Goal: Check status: Check status

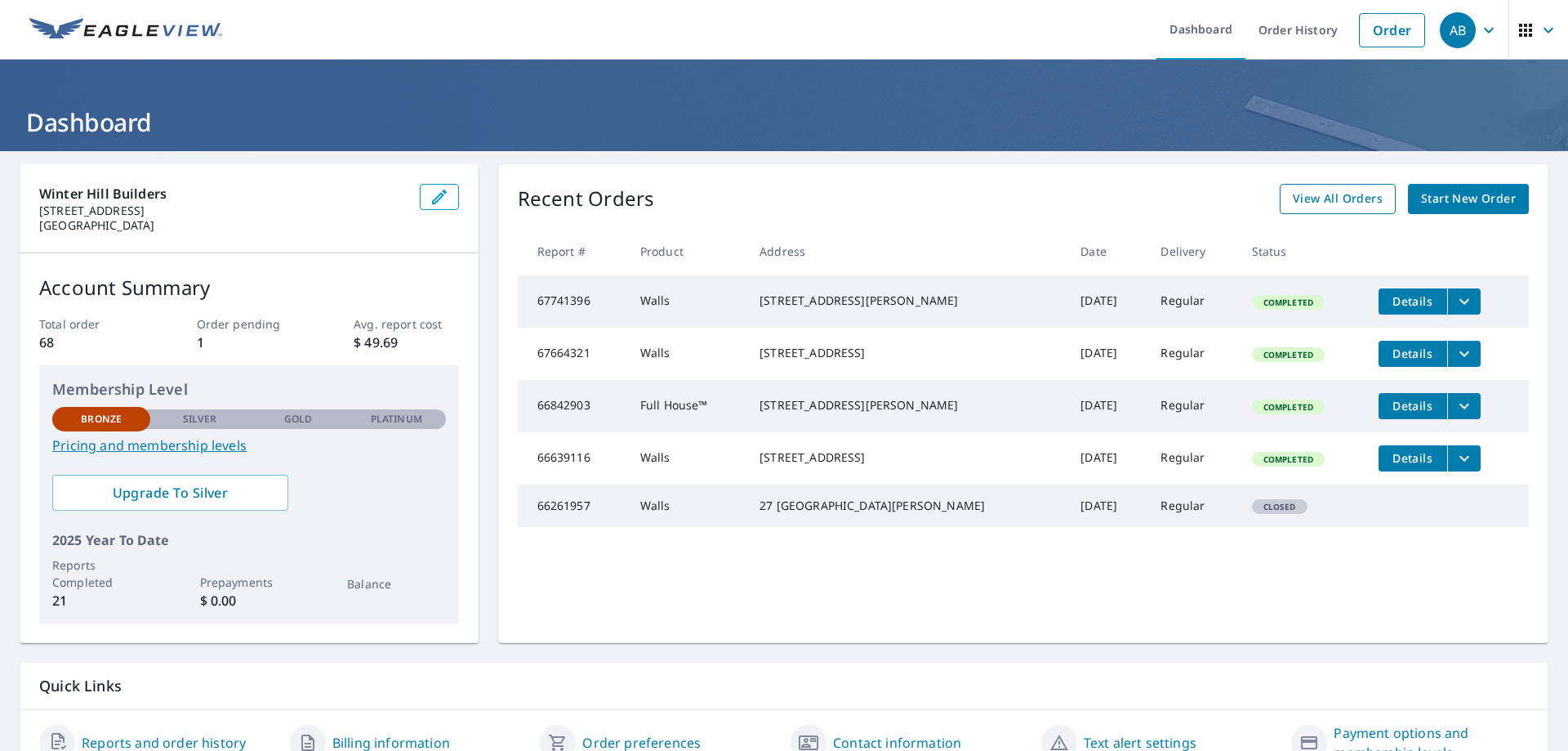
click at [1337, 201] on span "View All Orders" at bounding box center [1337, 199] width 89 height 20
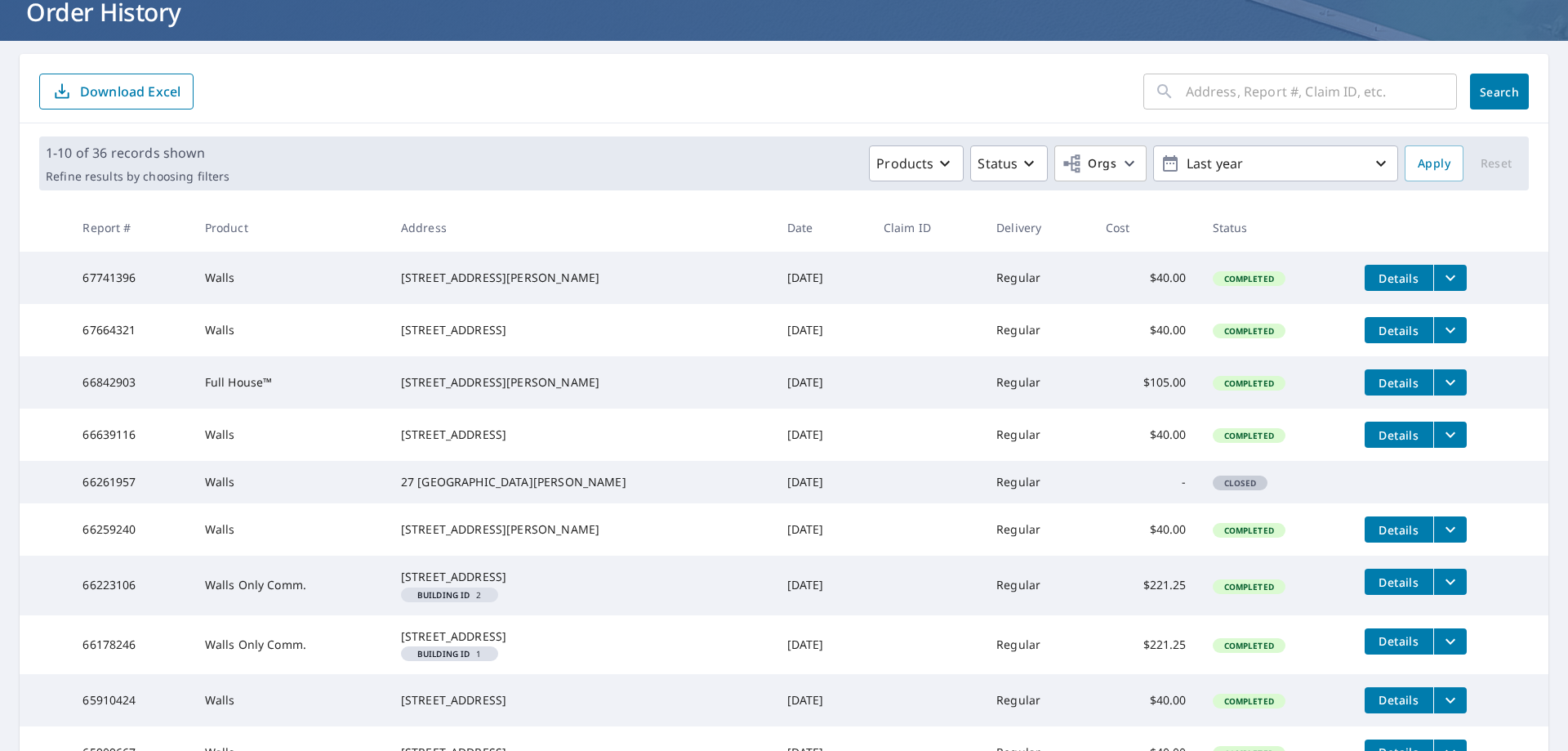
scroll to position [82, 0]
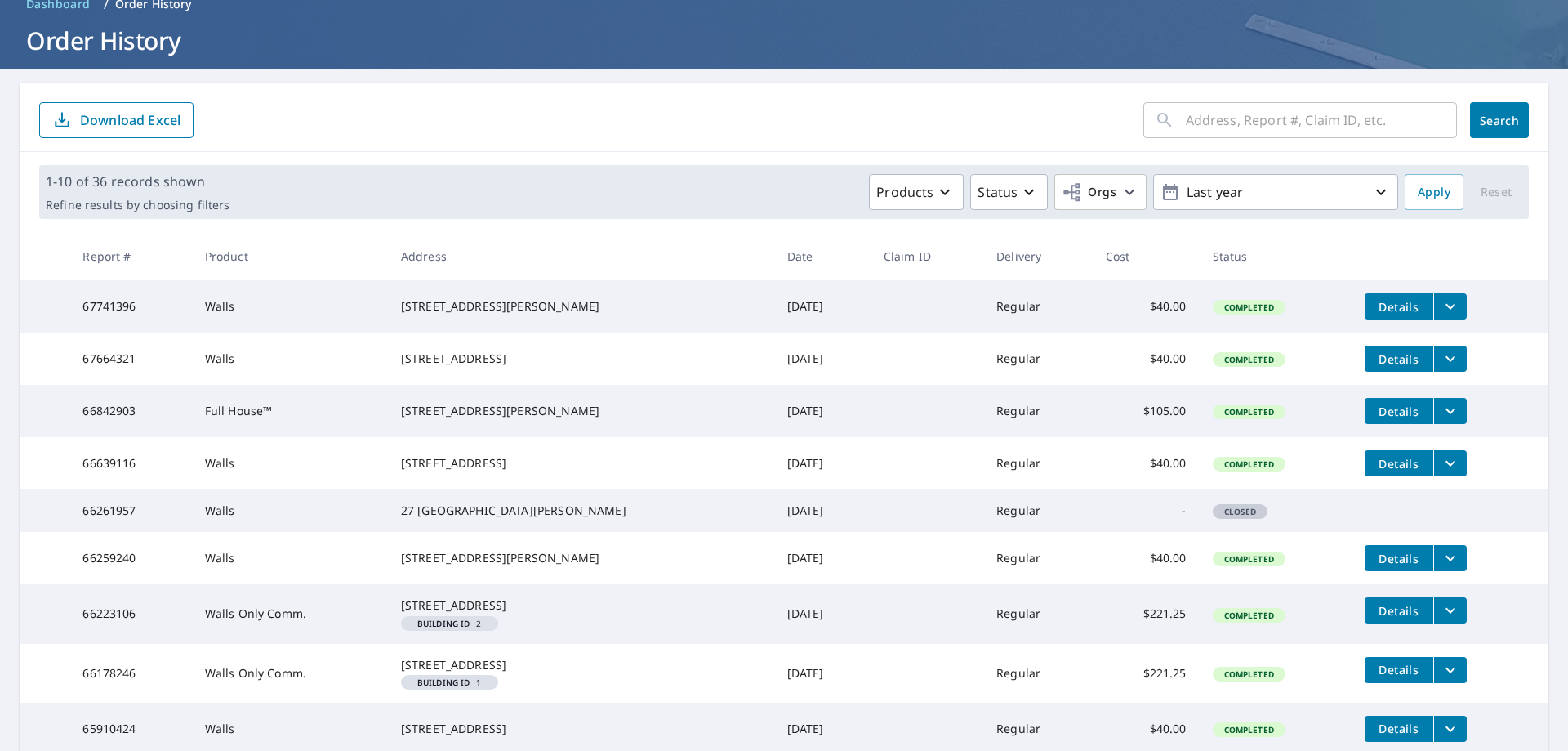
click at [1230, 117] on input "text" at bounding box center [1321, 120] width 271 height 46
type input "139 brookline"
click button "Search" at bounding box center [1499, 120] width 58 height 36
